Goal: Task Accomplishment & Management: Manage account settings

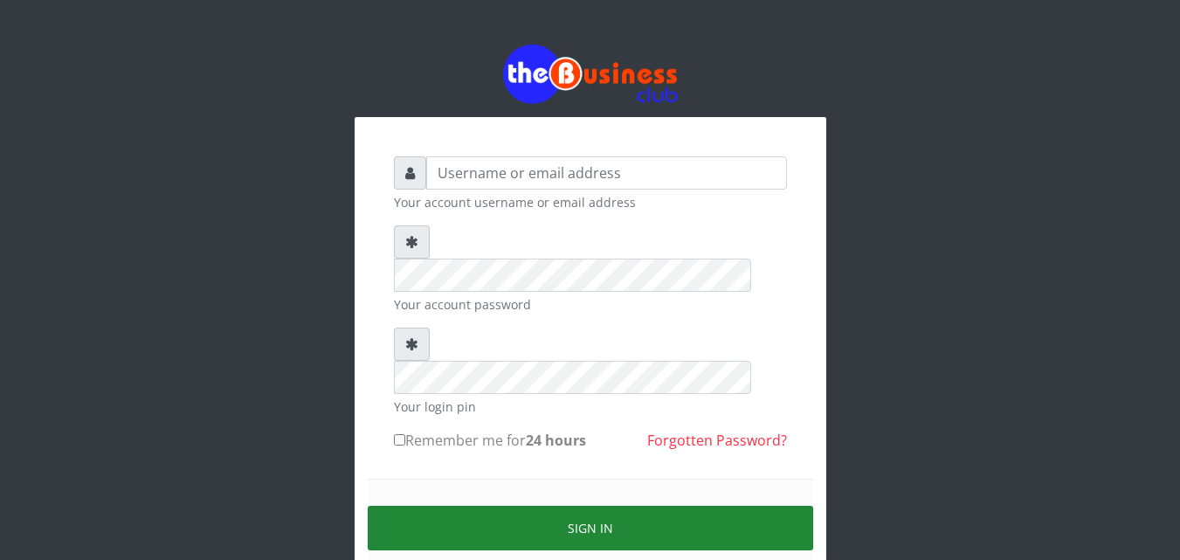
click at [540, 506] on button "Sign in" at bounding box center [590, 528] width 445 height 45
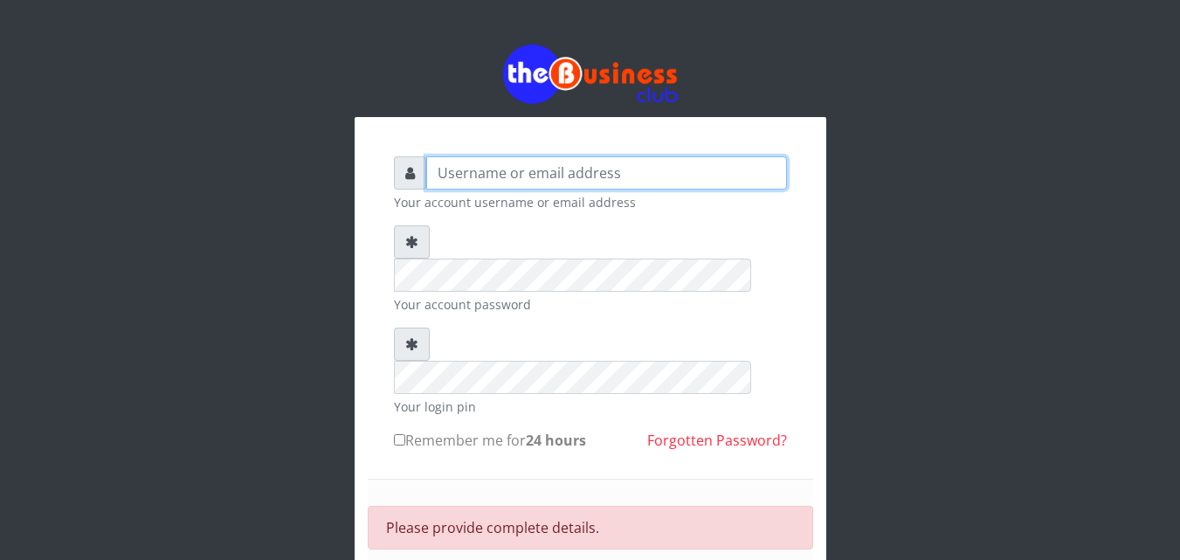
click at [542, 162] on input "text" at bounding box center [606, 172] width 361 height 33
type input "Nskcoperative"
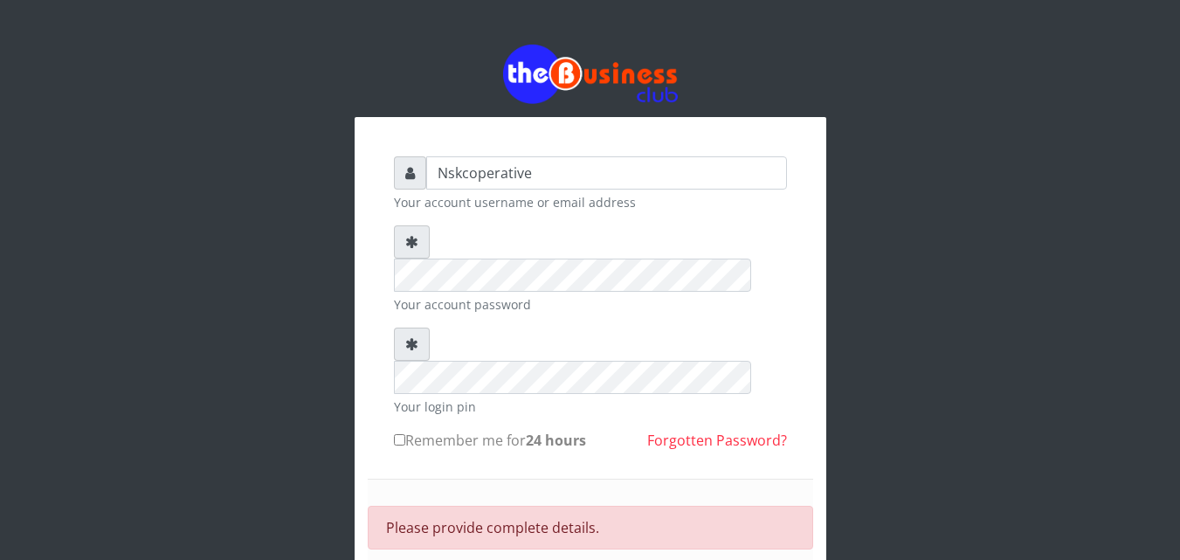
click at [416, 337] on icon at bounding box center [411, 344] width 13 height 14
click at [972, 279] on div "Nskcoperative Your account username or email address Your account password Your…" at bounding box center [591, 376] width 996 height 752
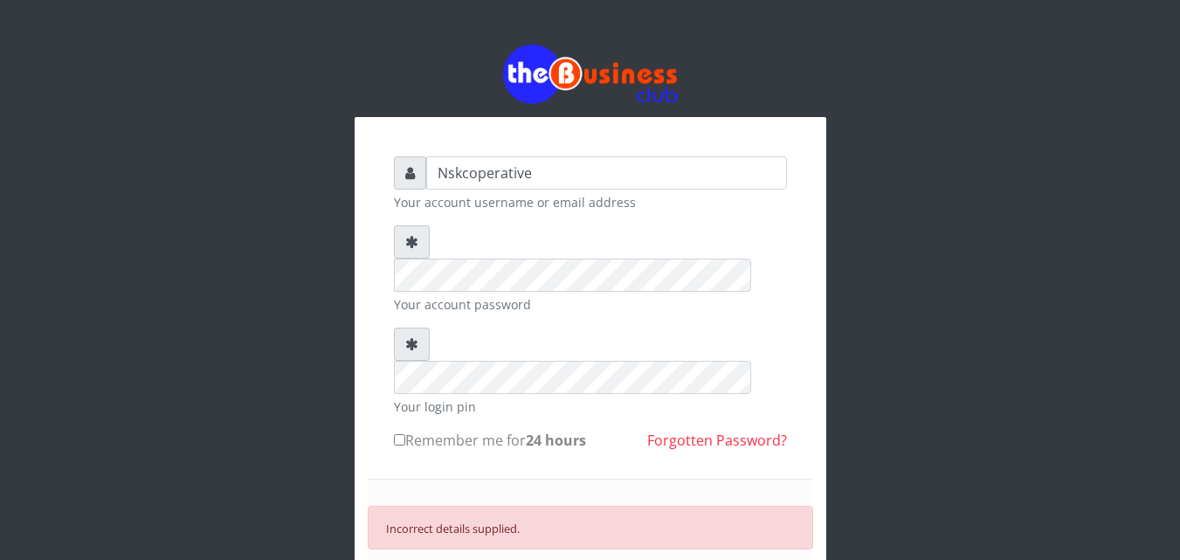
click at [411, 337] on icon at bounding box center [411, 344] width 13 height 14
click at [414, 238] on icon at bounding box center [411, 242] width 13 height 14
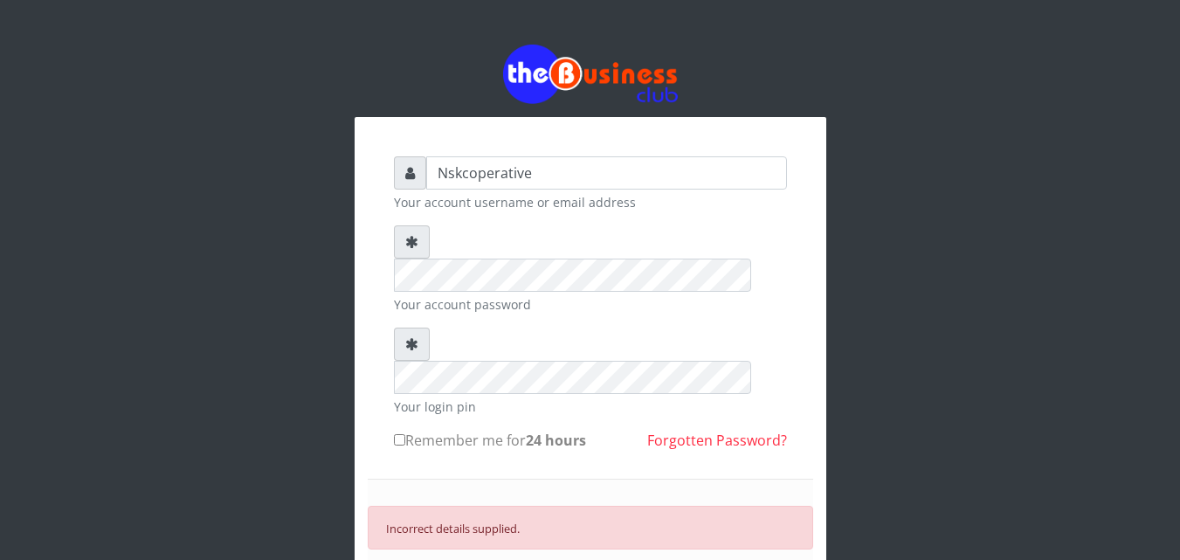
click at [414, 238] on icon at bounding box center [411, 242] width 13 height 14
